Goal: Information Seeking & Learning: Check status

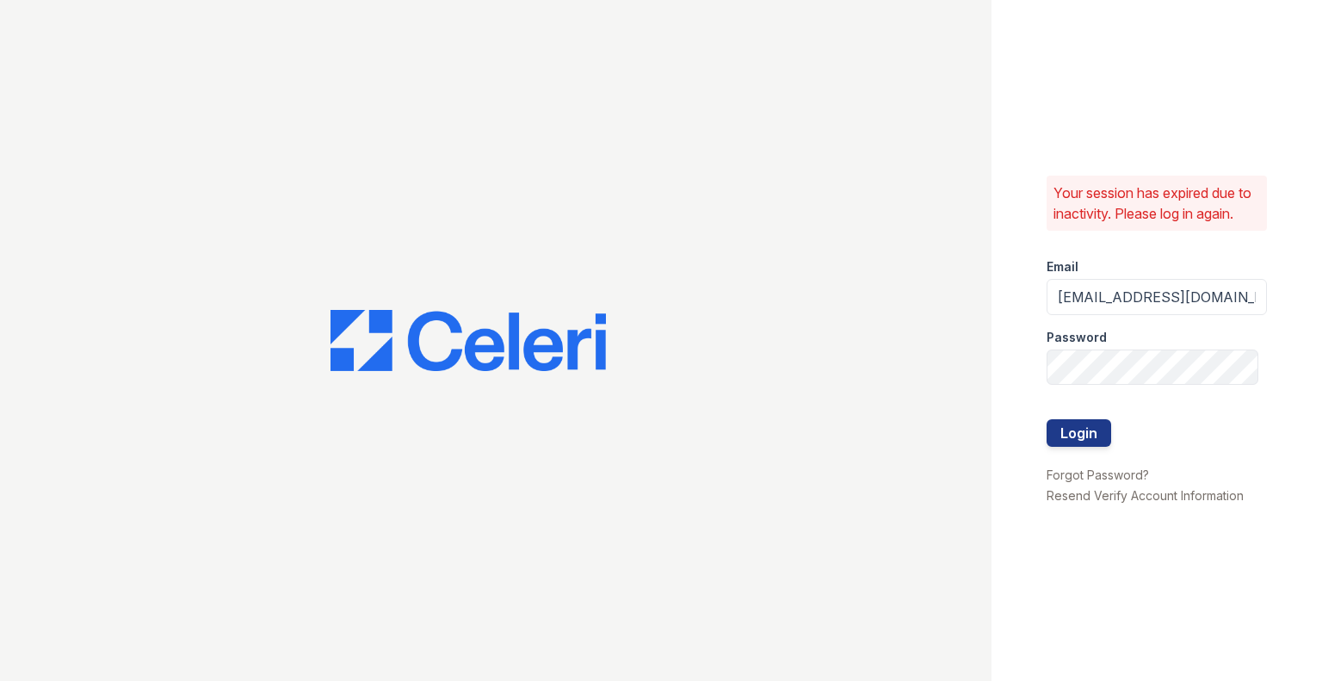
click at [1089, 420] on button "Login" at bounding box center [1079, 433] width 65 height 28
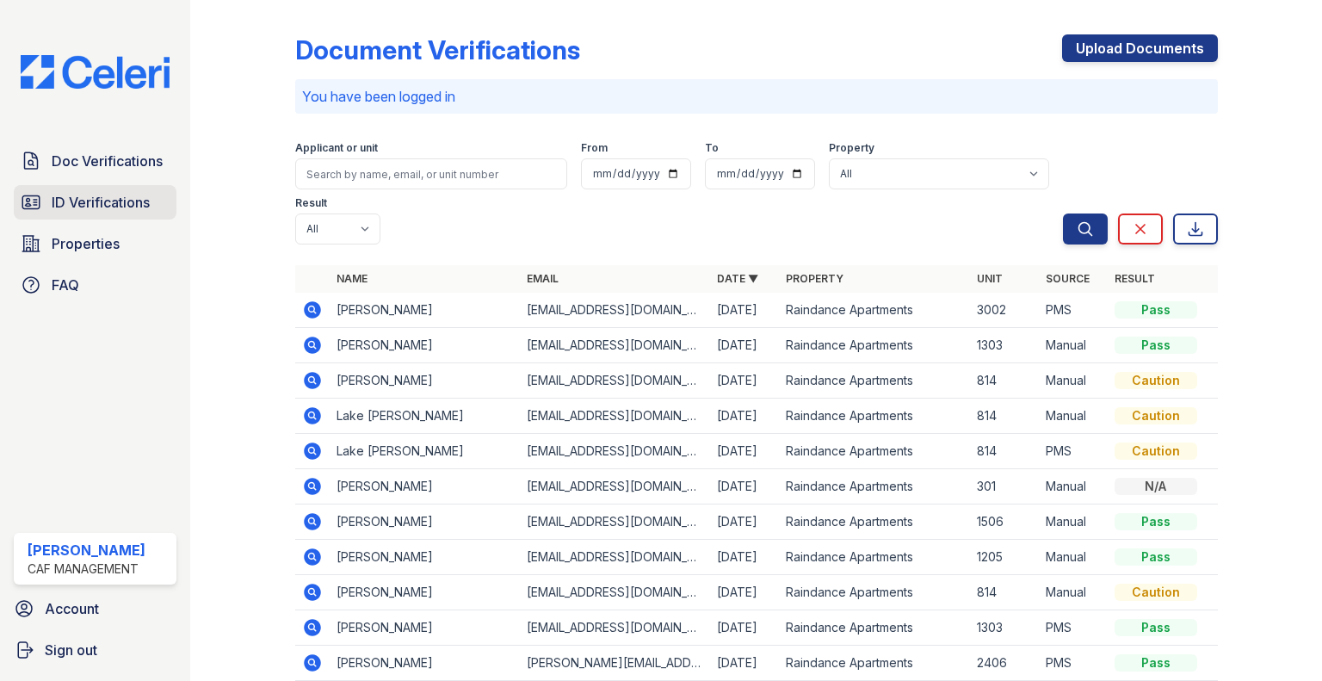
click at [124, 207] on span "ID Verifications" at bounding box center [101, 202] width 98 height 21
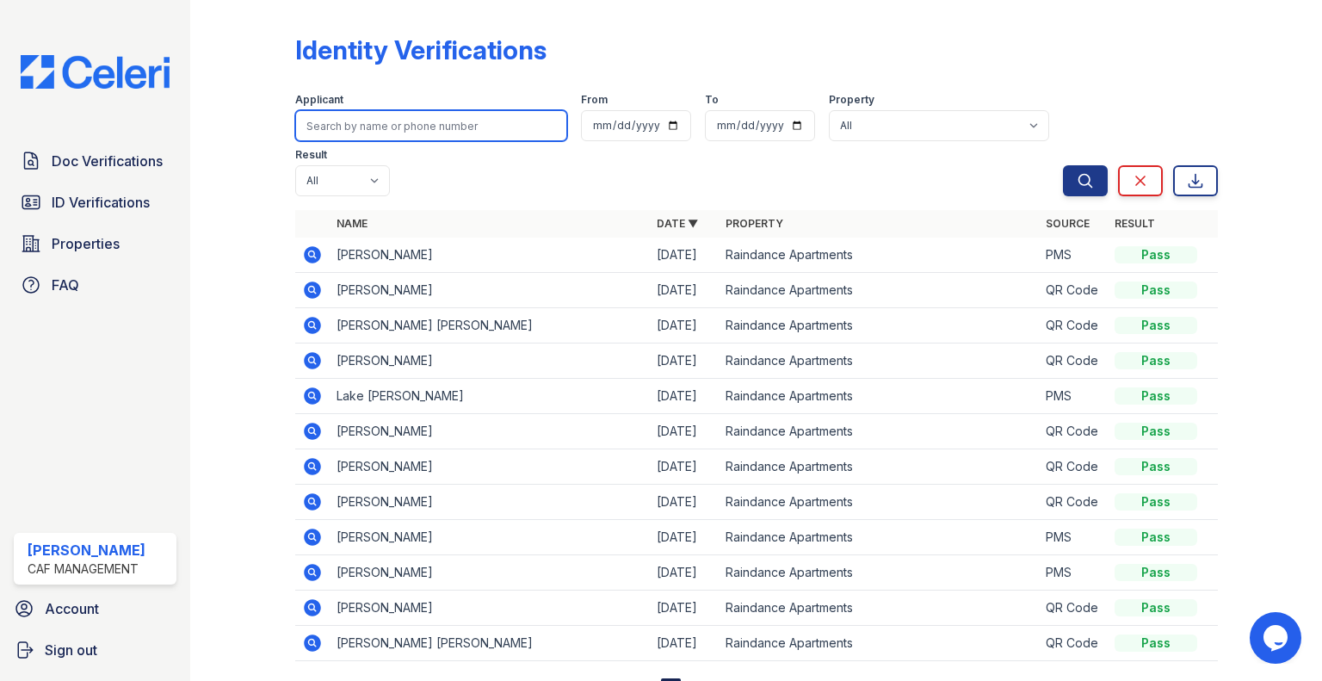
click at [427, 137] on input "search" at bounding box center [431, 125] width 272 height 31
type input "stormy"
click at [1063, 165] on button "Search" at bounding box center [1085, 180] width 45 height 31
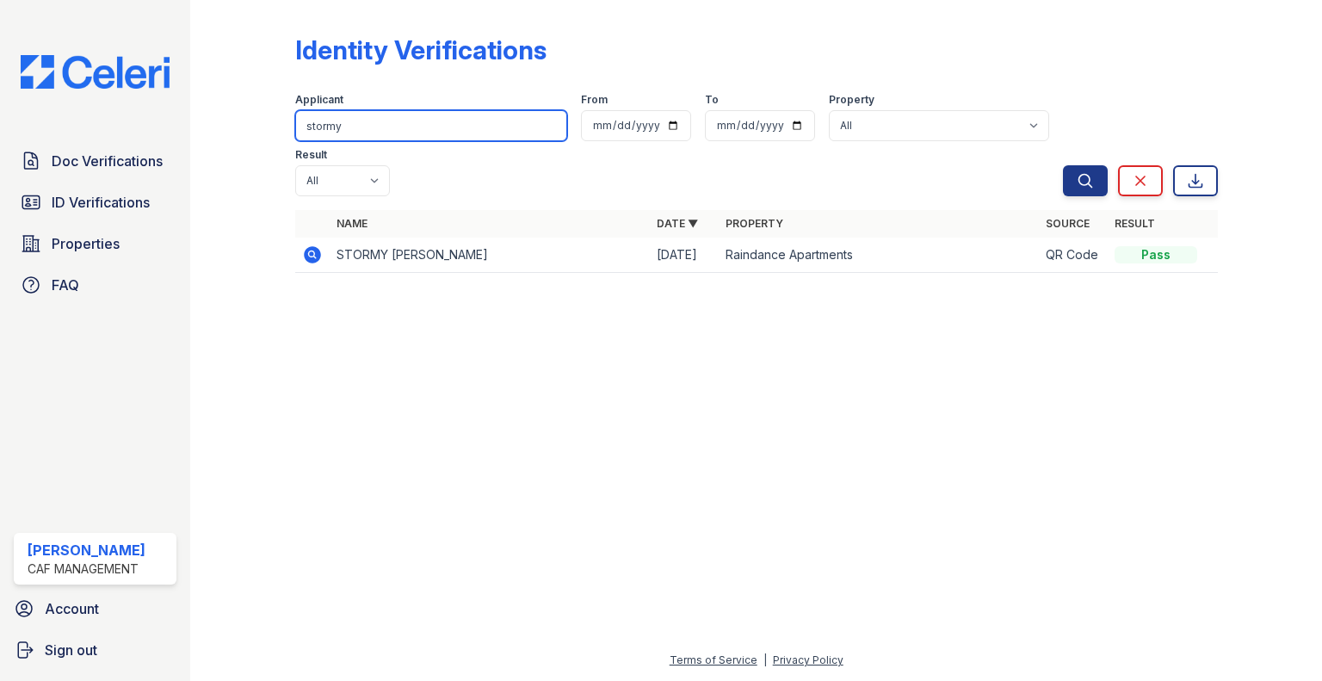
click at [387, 123] on input "stormy" at bounding box center [431, 125] width 272 height 31
type input "daniel"
click at [1063, 165] on button "Search" at bounding box center [1085, 180] width 45 height 31
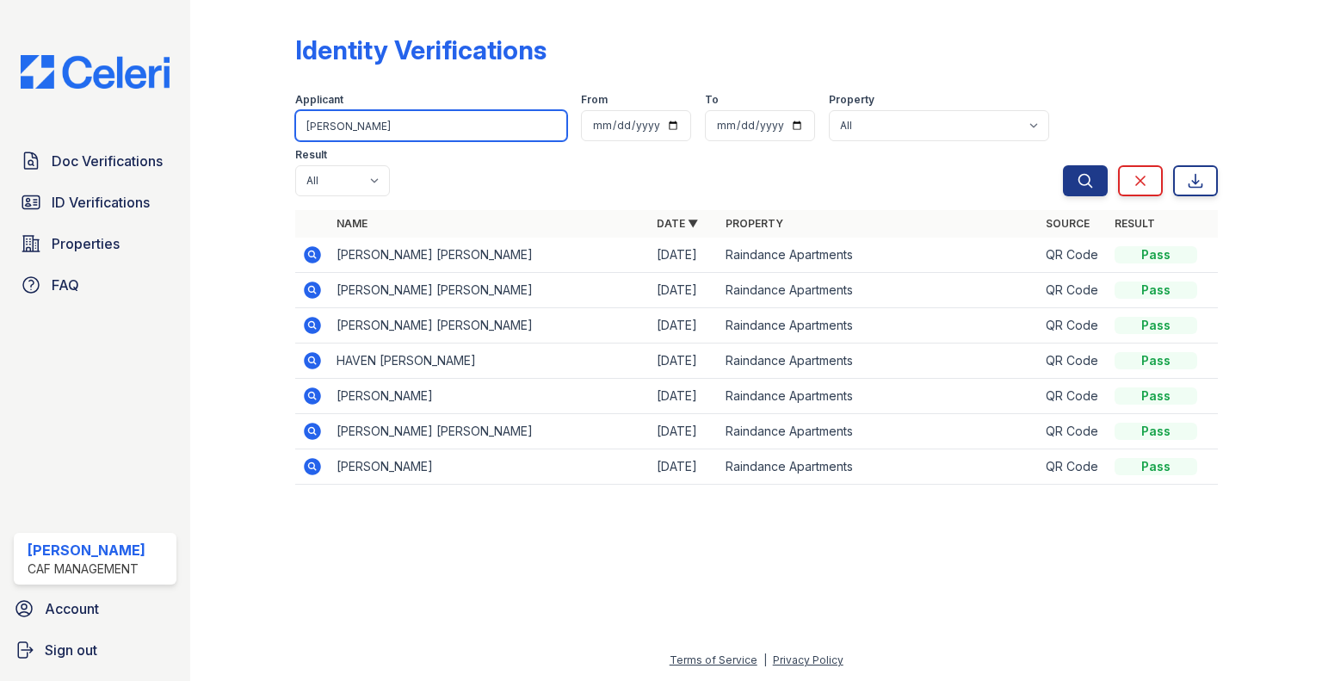
click at [413, 119] on input "daniel" at bounding box center [431, 125] width 272 height 31
type input "descher"
click at [1063, 165] on button "Search" at bounding box center [1085, 180] width 45 height 31
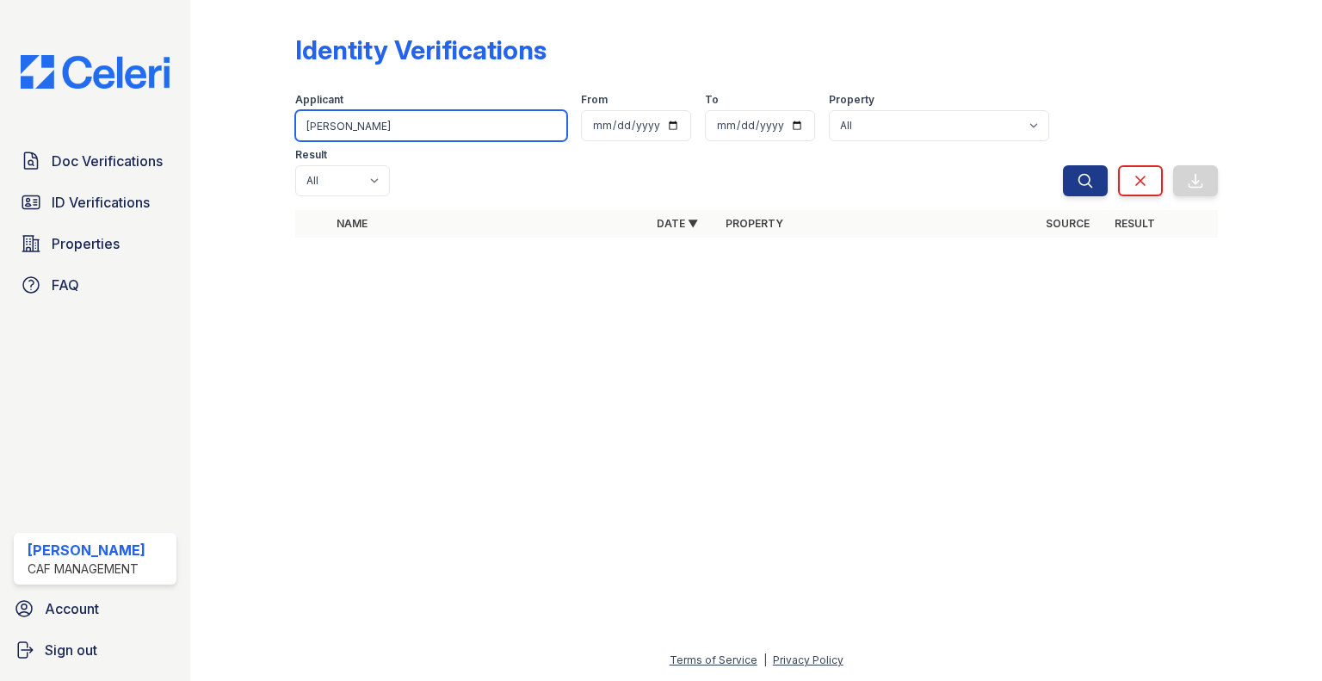
click at [373, 125] on input "descher" at bounding box center [431, 125] width 272 height 31
type input "simmons"
click at [1063, 165] on button "Search" at bounding box center [1085, 180] width 45 height 31
